Goal: Information Seeking & Learning: Find specific page/section

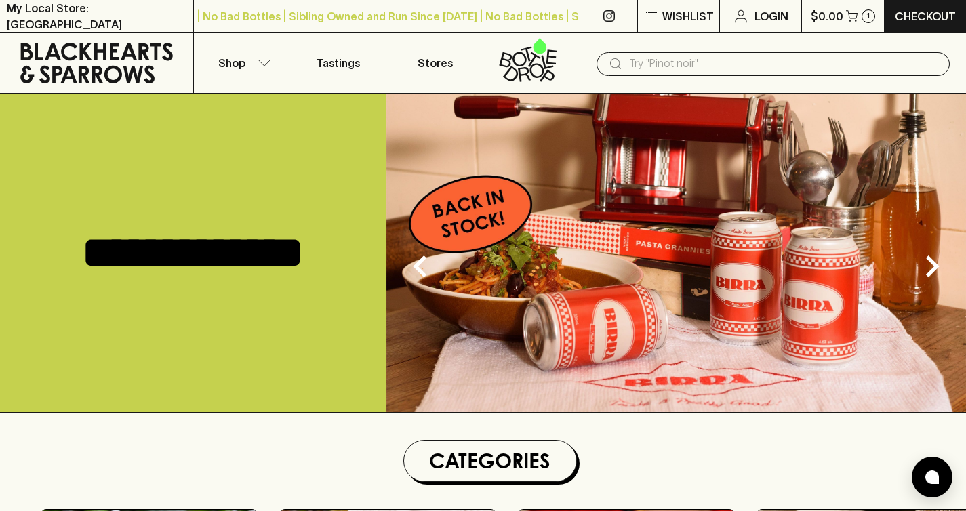
click at [670, 58] on input "text" at bounding box center [784, 64] width 310 height 22
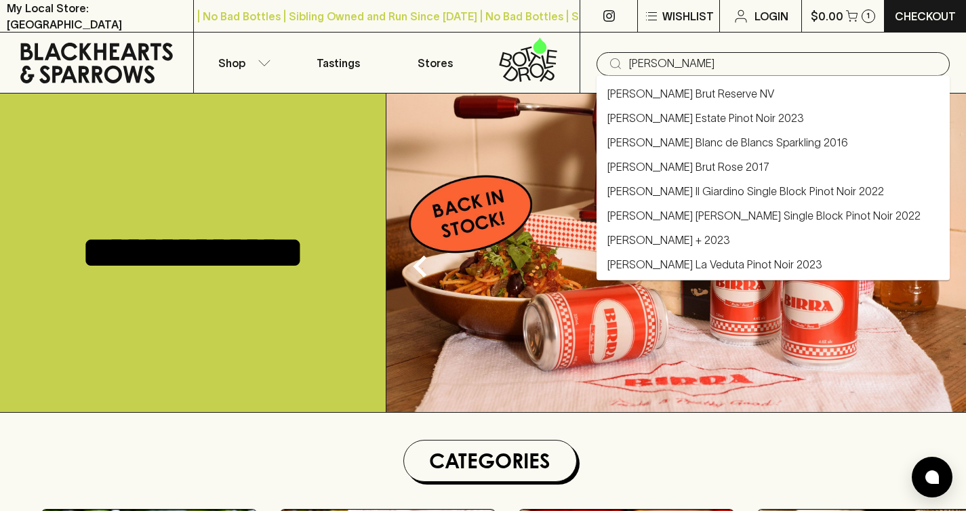
type input "[PERSON_NAME]"
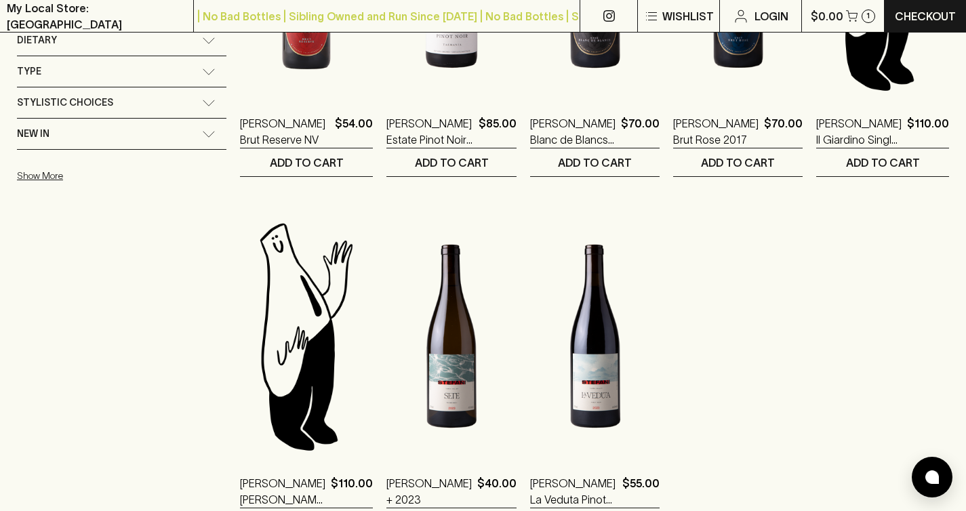
scroll to position [173, 0]
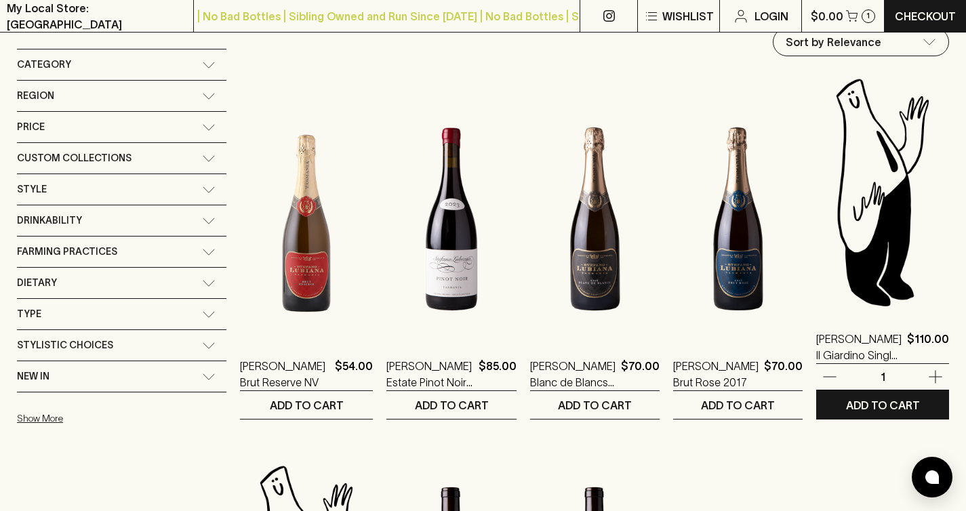
click at [861, 248] on img at bounding box center [882, 191] width 133 height 237
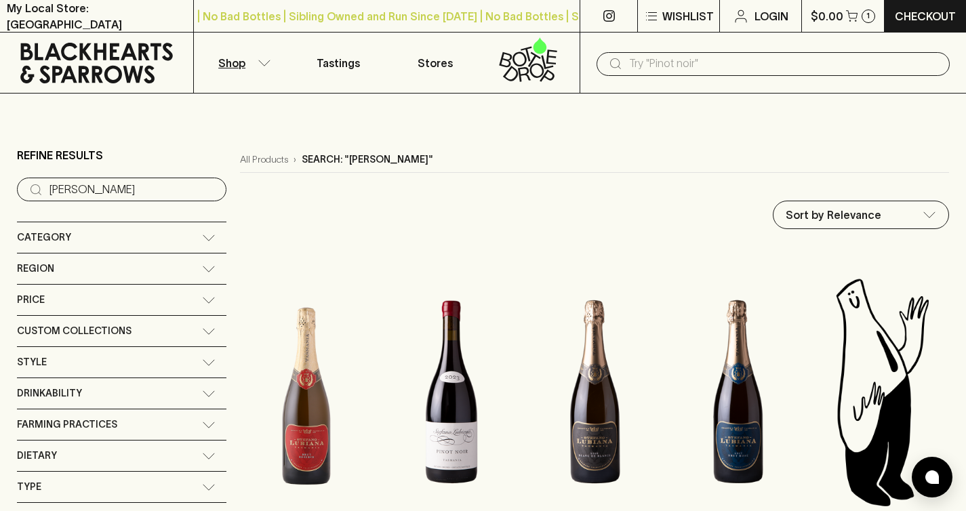
click at [729, 64] on input "text" at bounding box center [784, 64] width 310 height 22
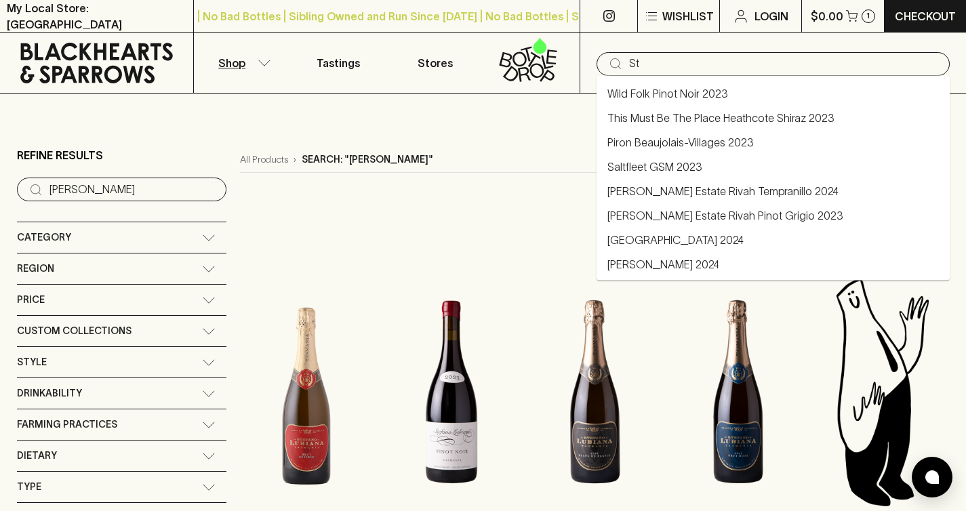
type input "S"
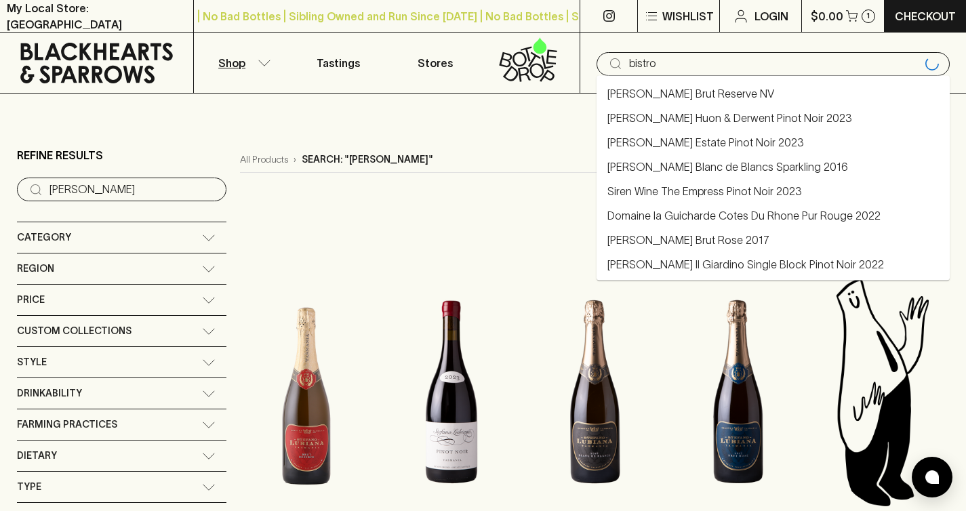
type input "bistro"
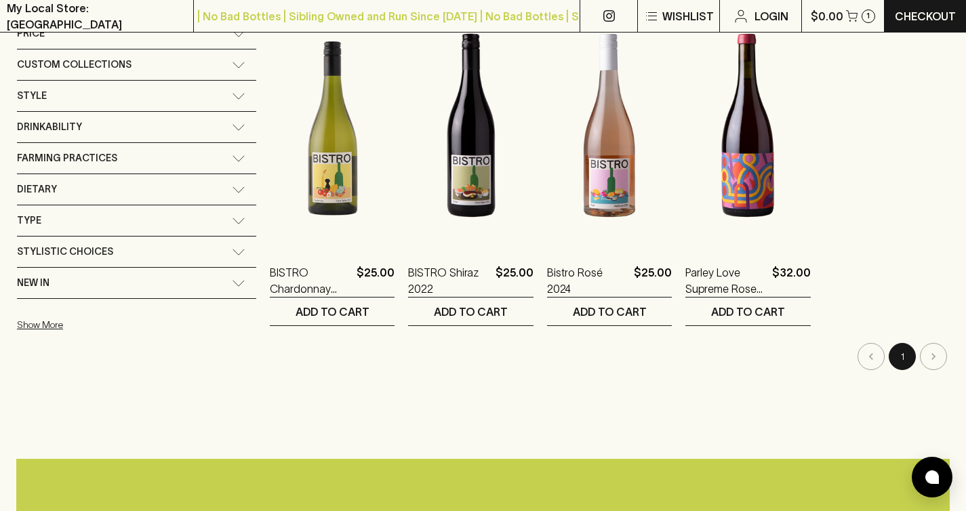
scroll to position [110, 0]
